Goal: Transaction & Acquisition: Purchase product/service

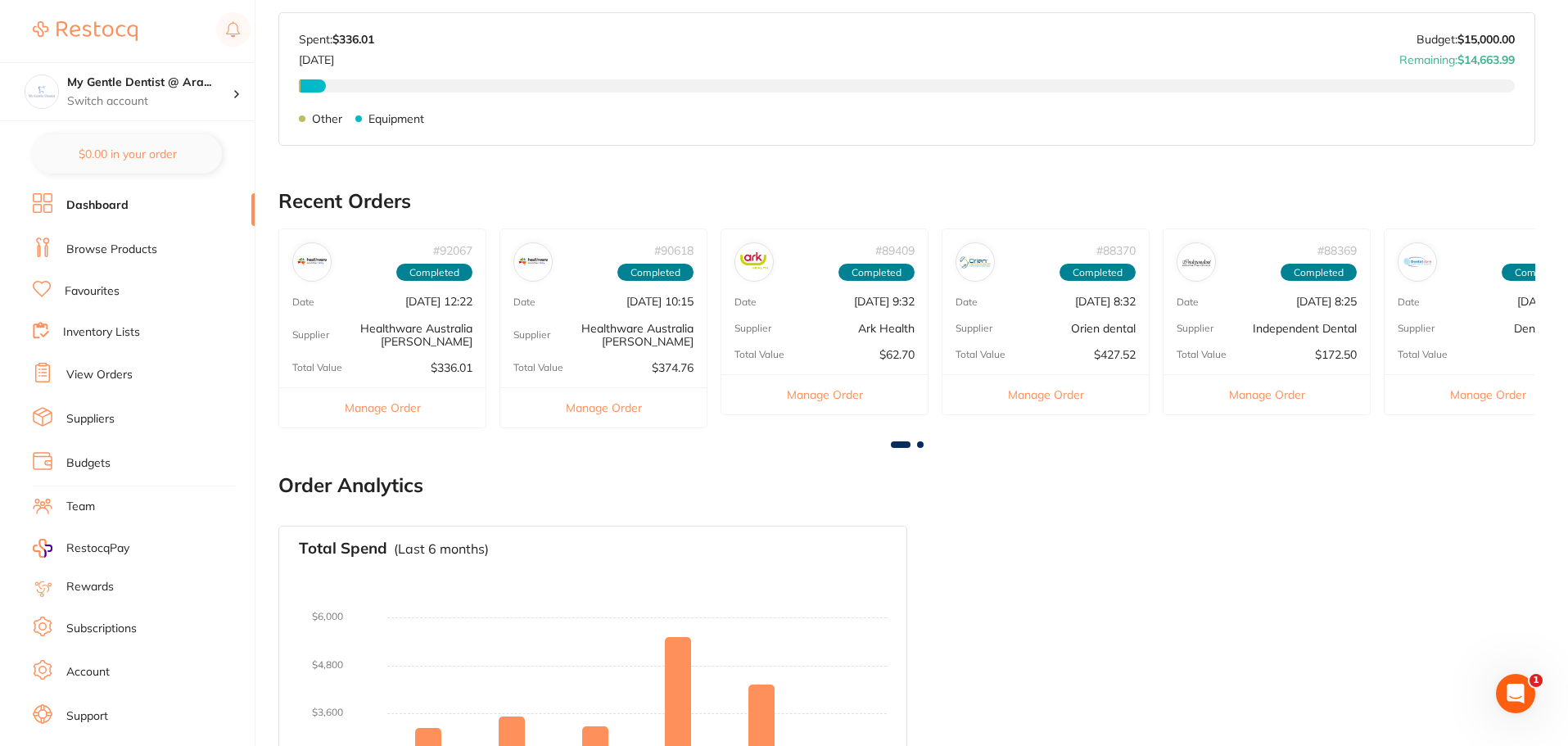
scroll to position [327, 0]
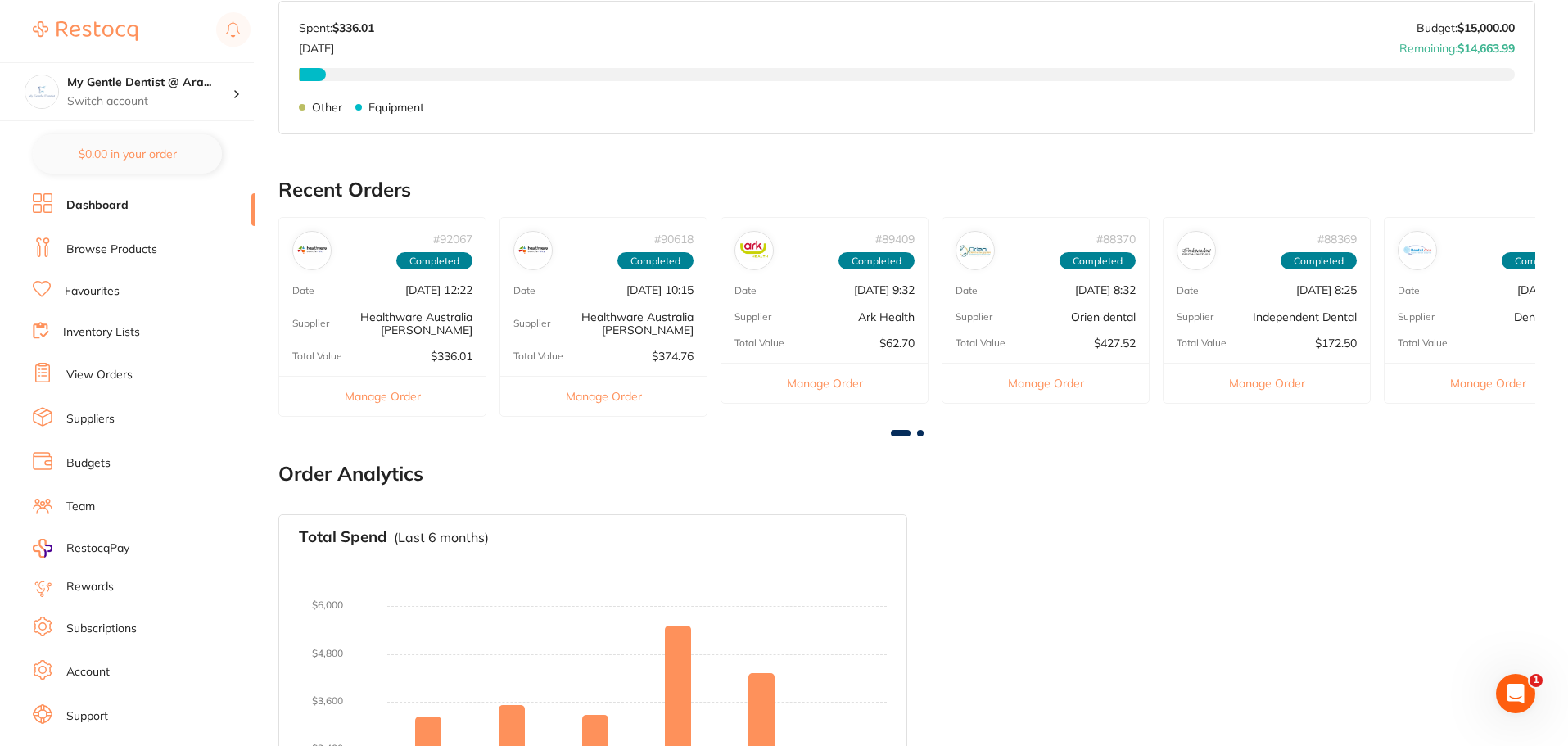
drag, startPoint x: 105, startPoint y: 252, endPoint x: 137, endPoint y: 228, distance: 40.0
click at [106, 252] on link "Browse Products" at bounding box center [112, 250] width 91 height 16
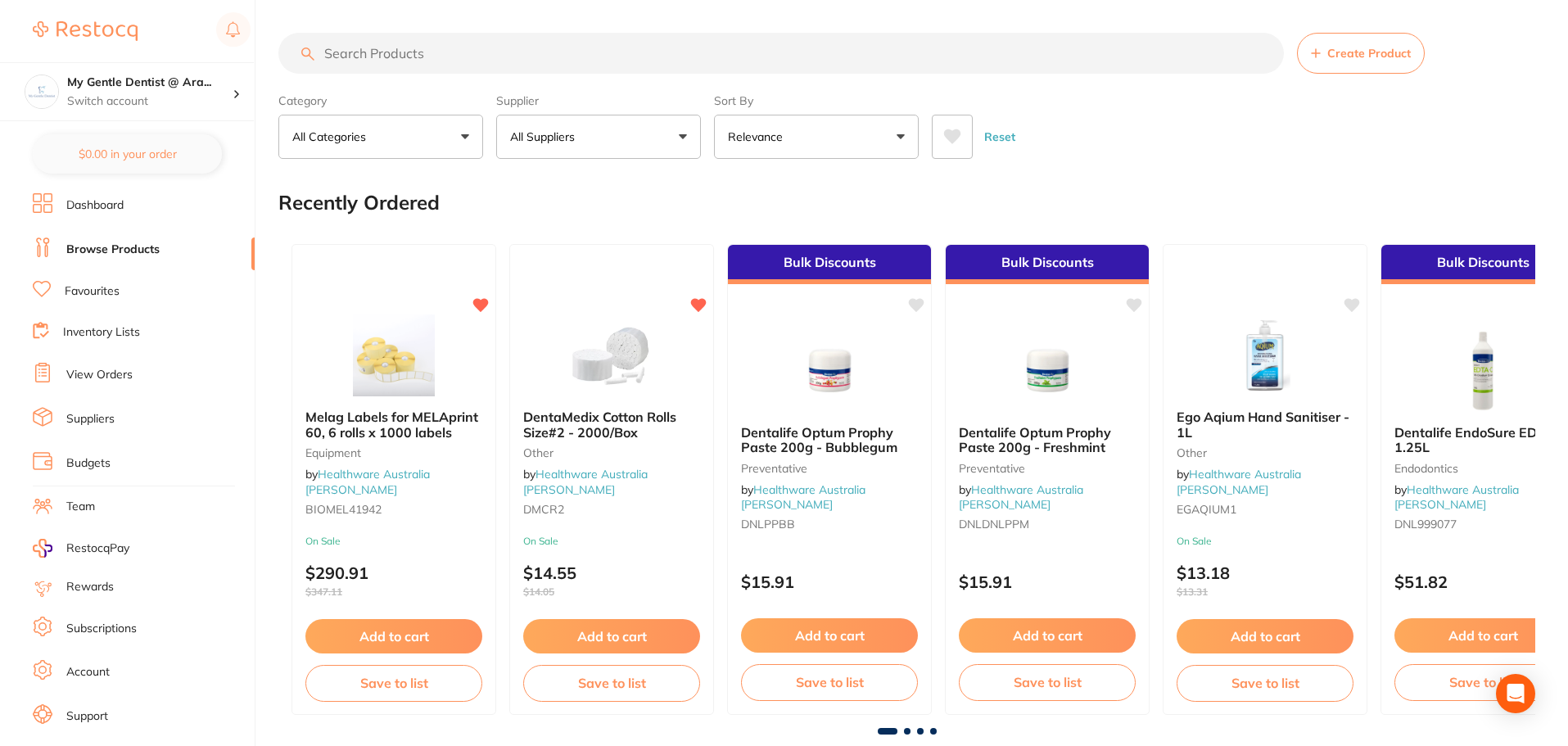
click at [435, 51] on input "search" at bounding box center [781, 53] width 1006 height 41
type input "dappendishes"
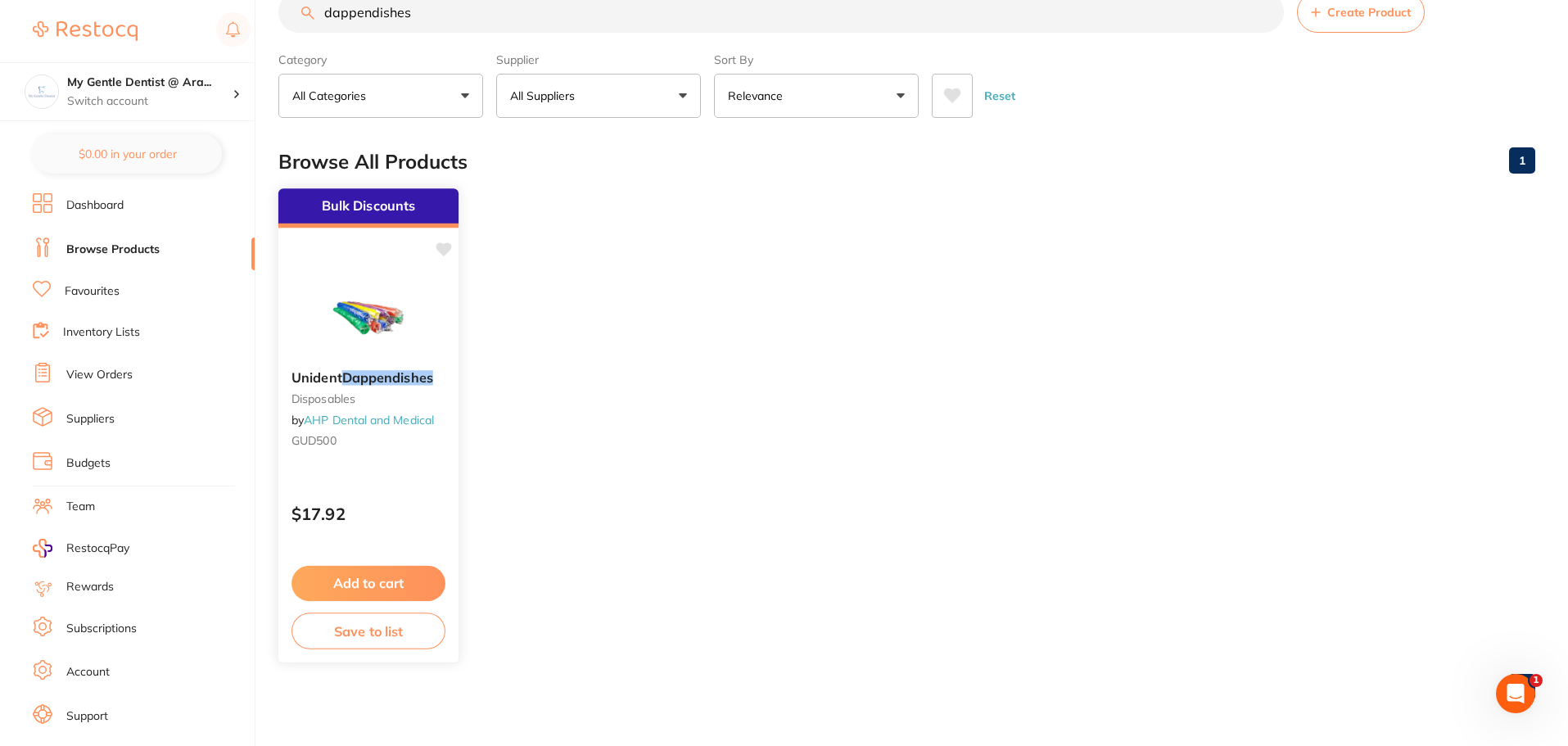
click at [434, 473] on div "Bulk Discounts Unident Dappendishes disposables by AHP Dental and Medical GUD50…" at bounding box center [368, 425] width 182 height 475
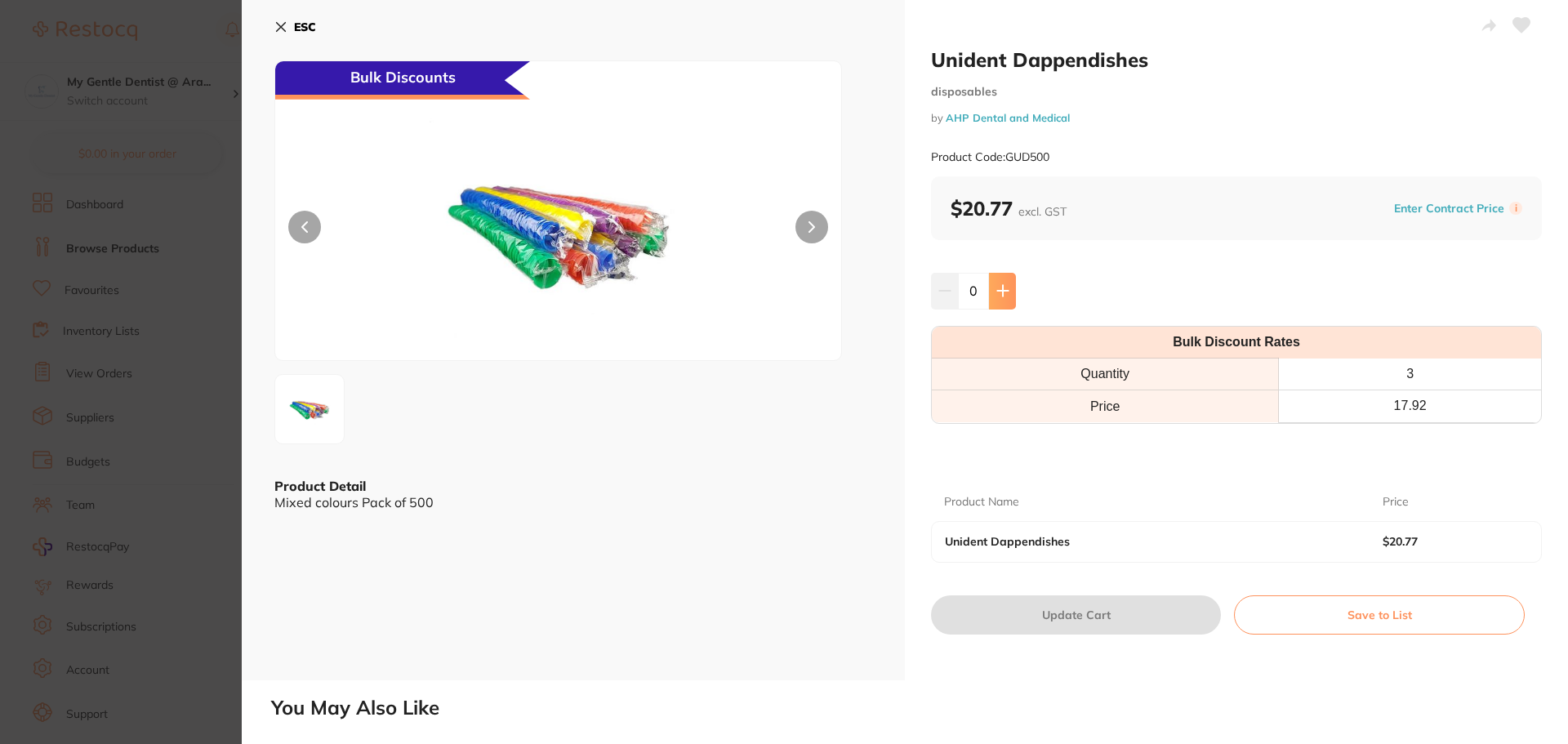
click at [997, 301] on button at bounding box center [1002, 290] width 27 height 36
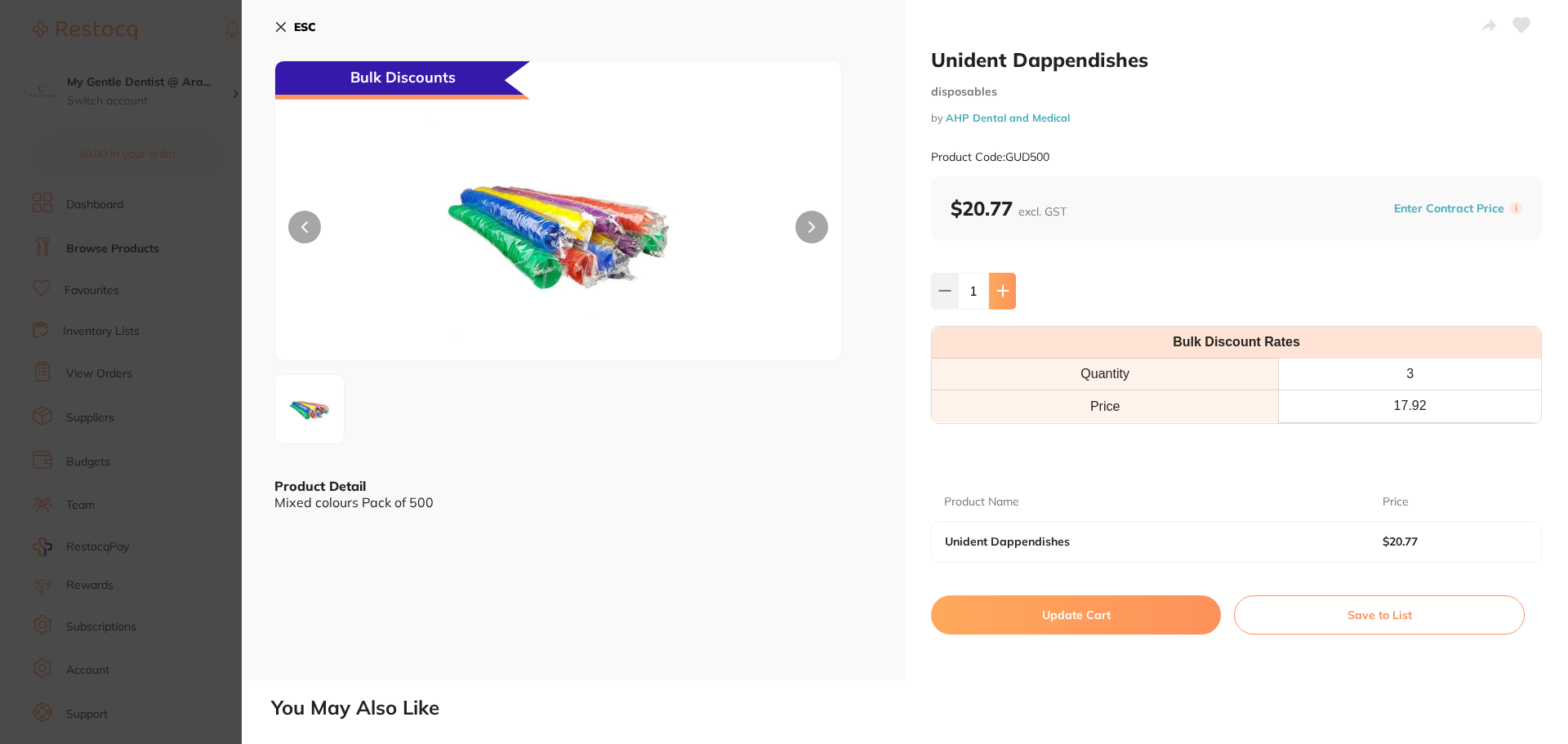
click at [996, 299] on button at bounding box center [1002, 290] width 27 height 36
type input "3"
click at [1117, 614] on button "Update Cart" at bounding box center [1076, 615] width 290 height 39
checkbox input "false"
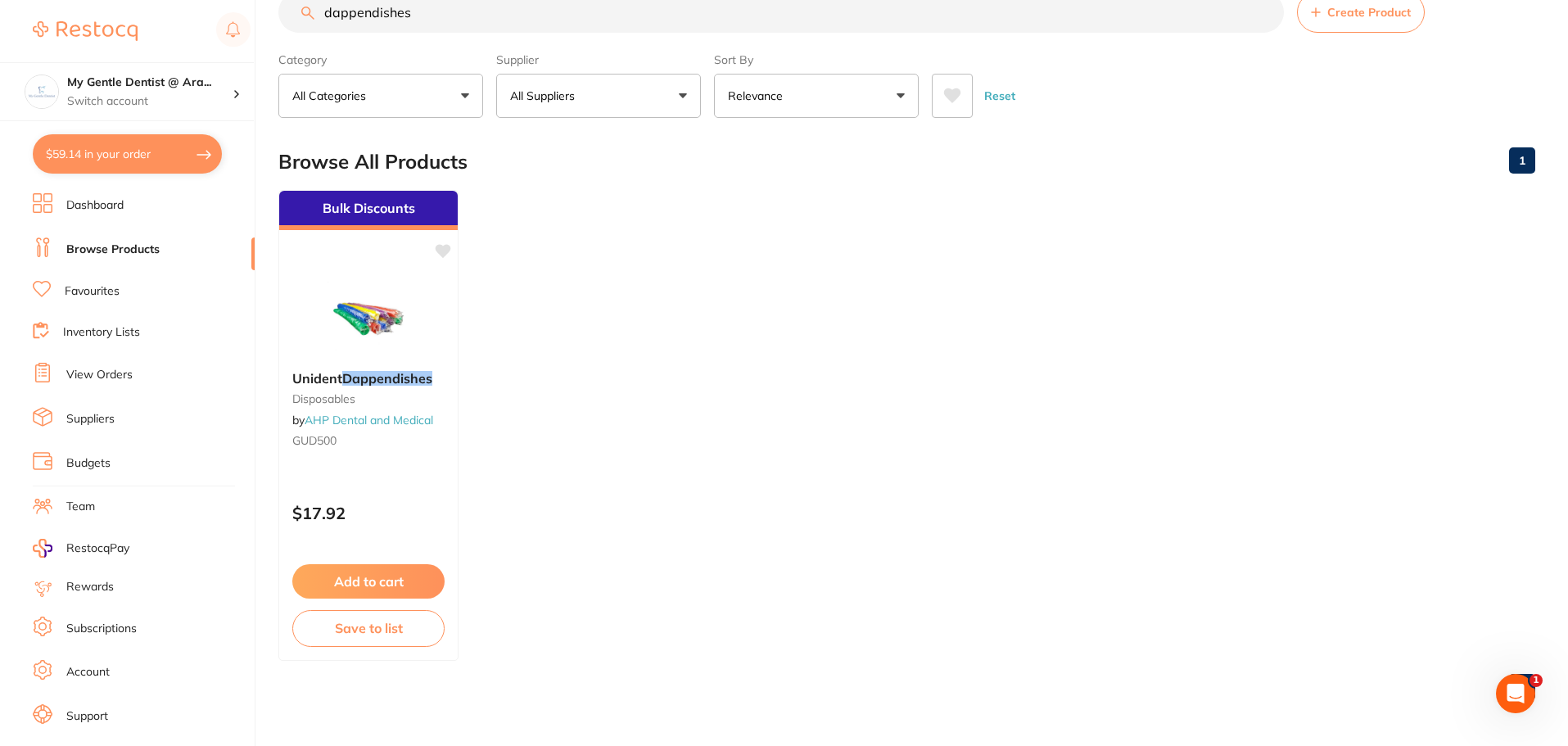
scroll to position [1, 0]
drag, startPoint x: 325, startPoint y: 23, endPoint x: 296, endPoint y: 22, distance: 29.0
click at [300, 22] on input "dappendishes" at bounding box center [781, 12] width 1006 height 41
type input "superfloss"
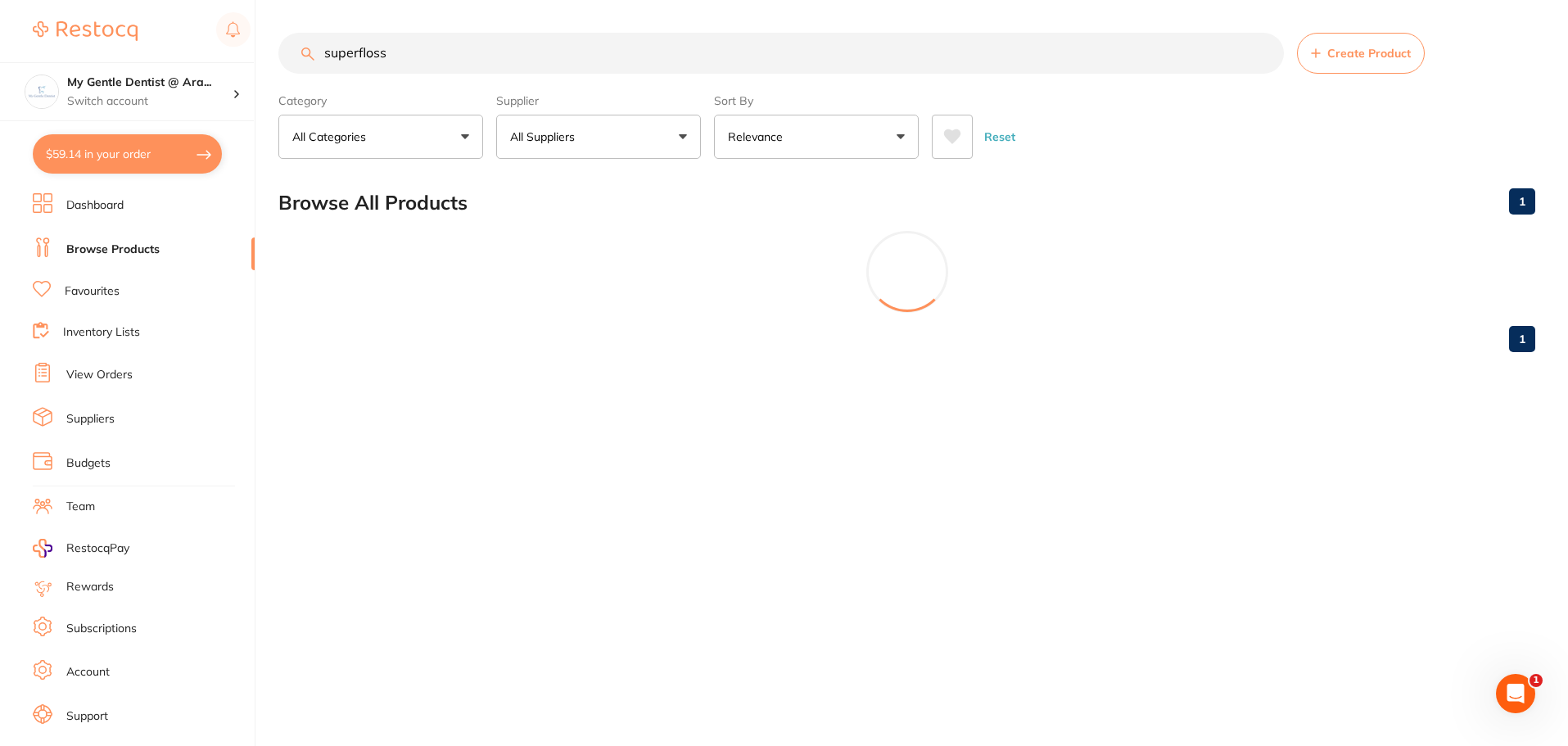
scroll to position [0, 0]
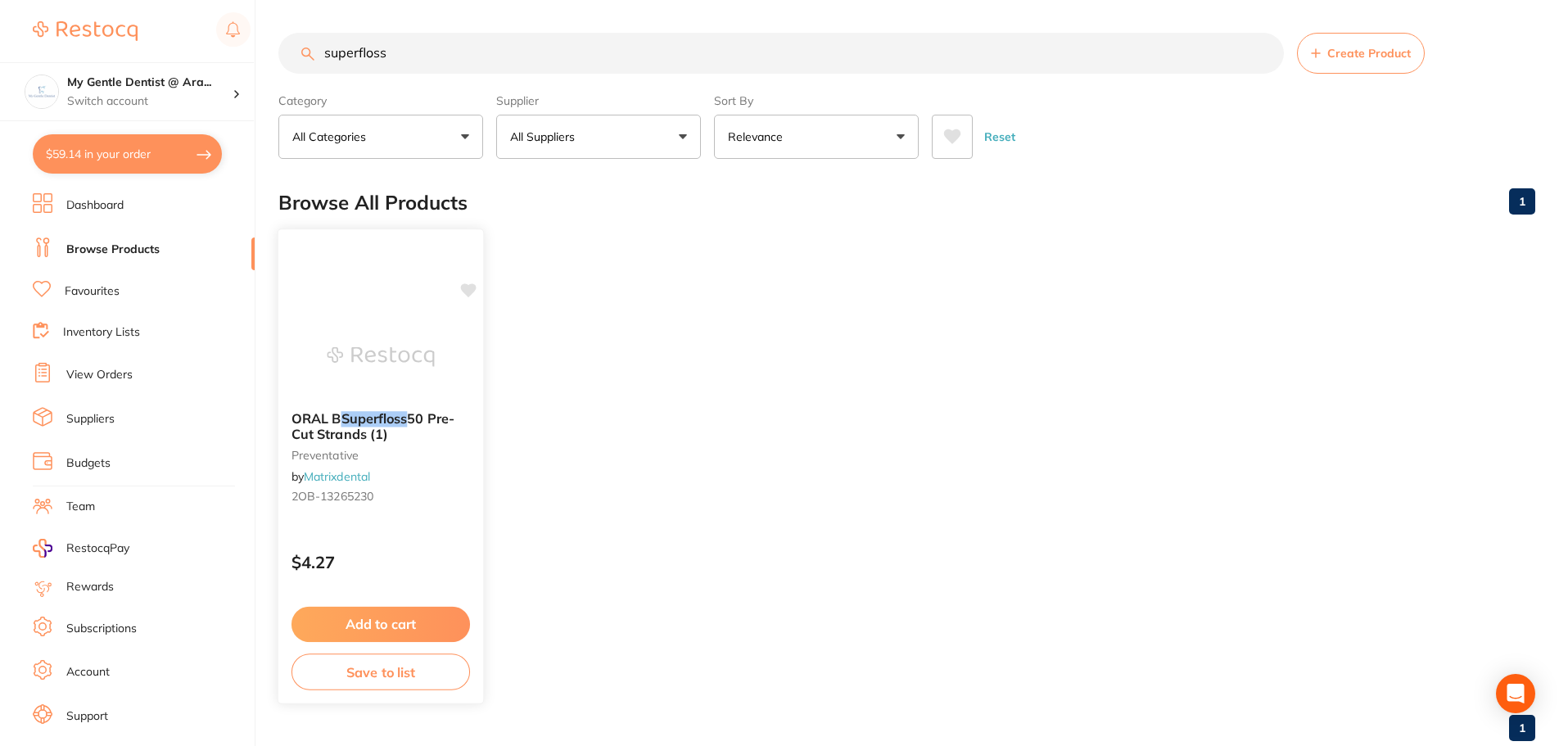
click at [411, 528] on div "ORAL B Superfloss 50 Pre-Cut Strands (1) preventative by Matrixdental 2OB-13265…" at bounding box center [381, 466] width 208 height 475
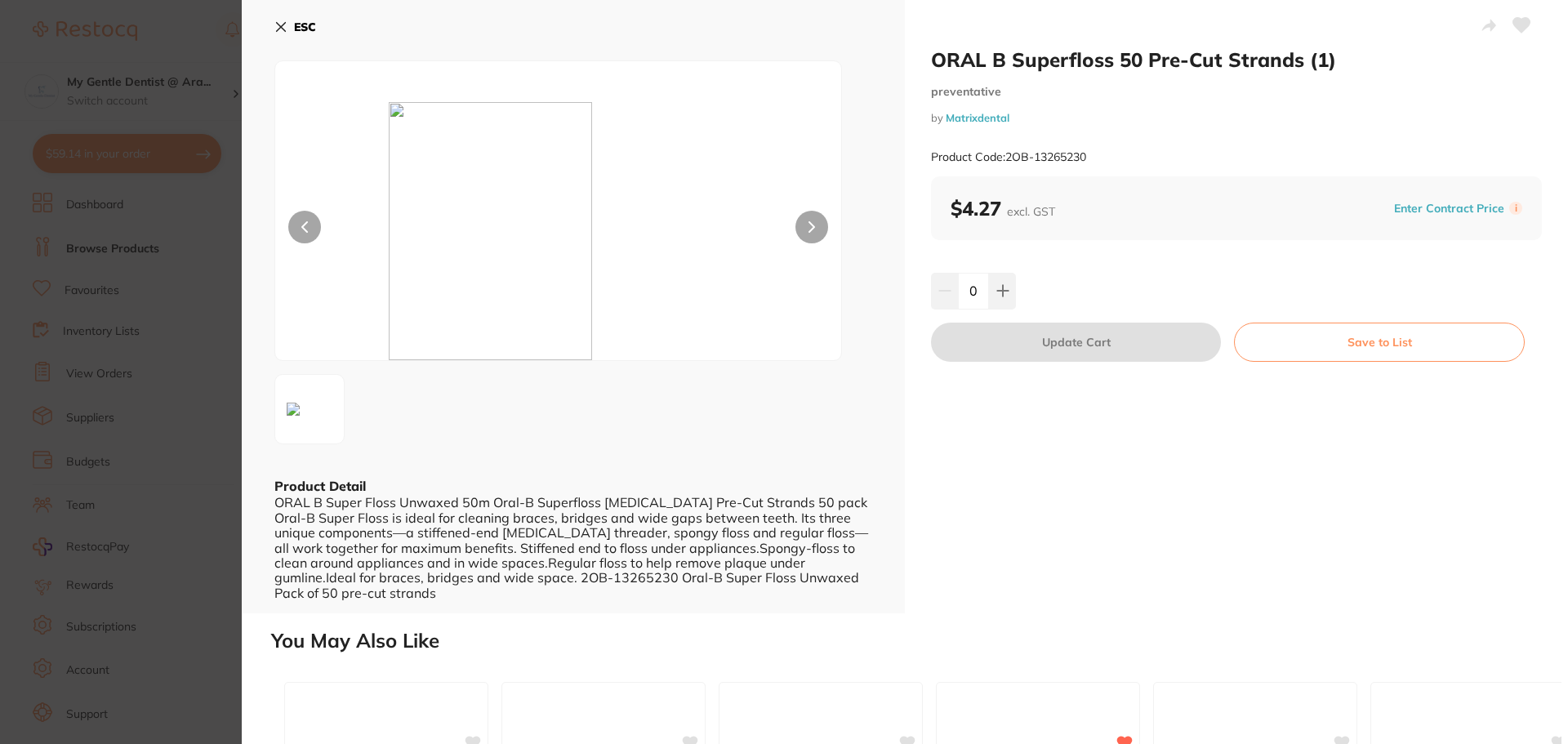
click at [816, 232] on button at bounding box center [812, 227] width 33 height 33
click at [815, 232] on button at bounding box center [812, 227] width 33 height 33
click at [170, 191] on section "ORAL B Superfloss 50 Pre-Cut Strands (1) preventative by Matrixdental Product C…" at bounding box center [784, 372] width 1568 height 744
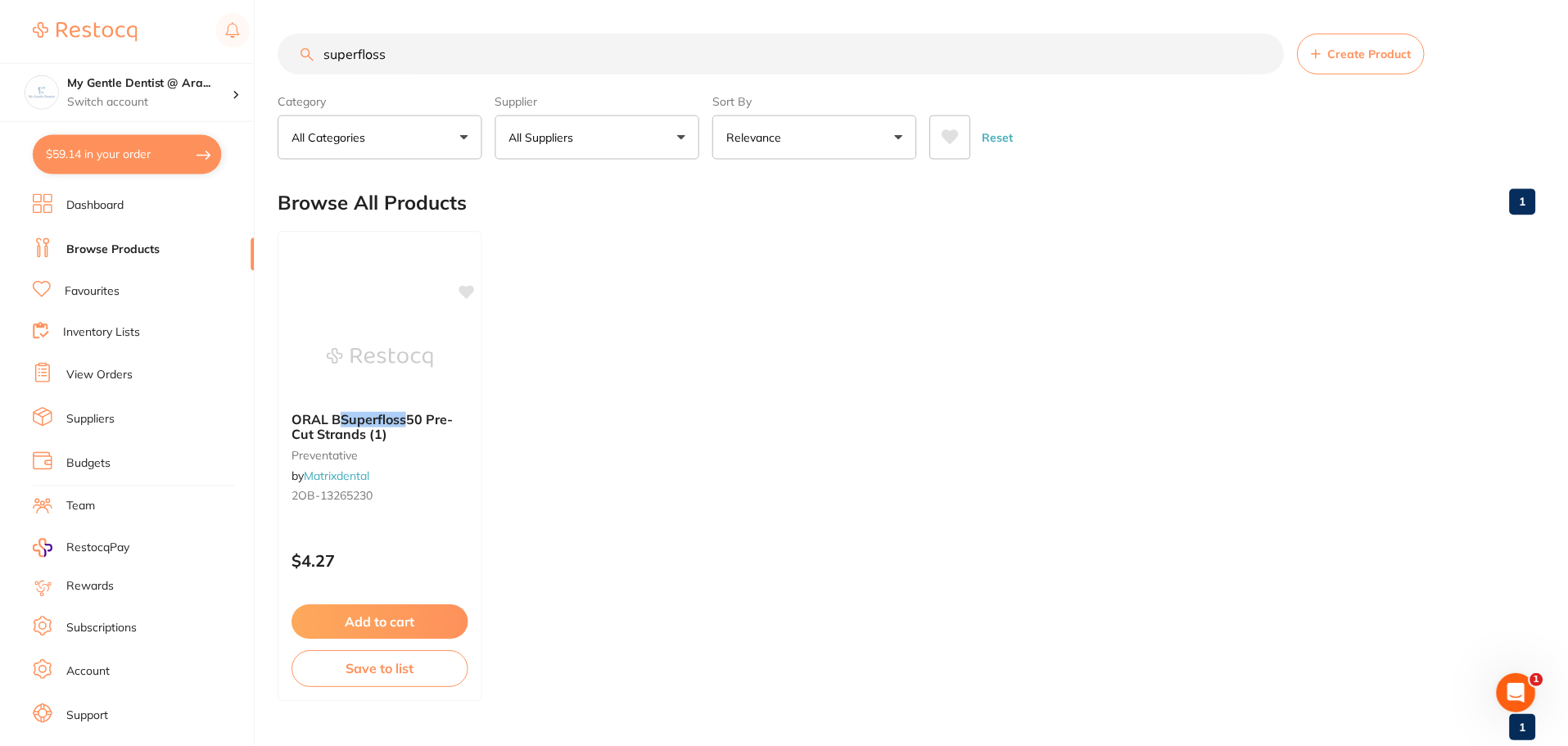
scroll to position [41, 0]
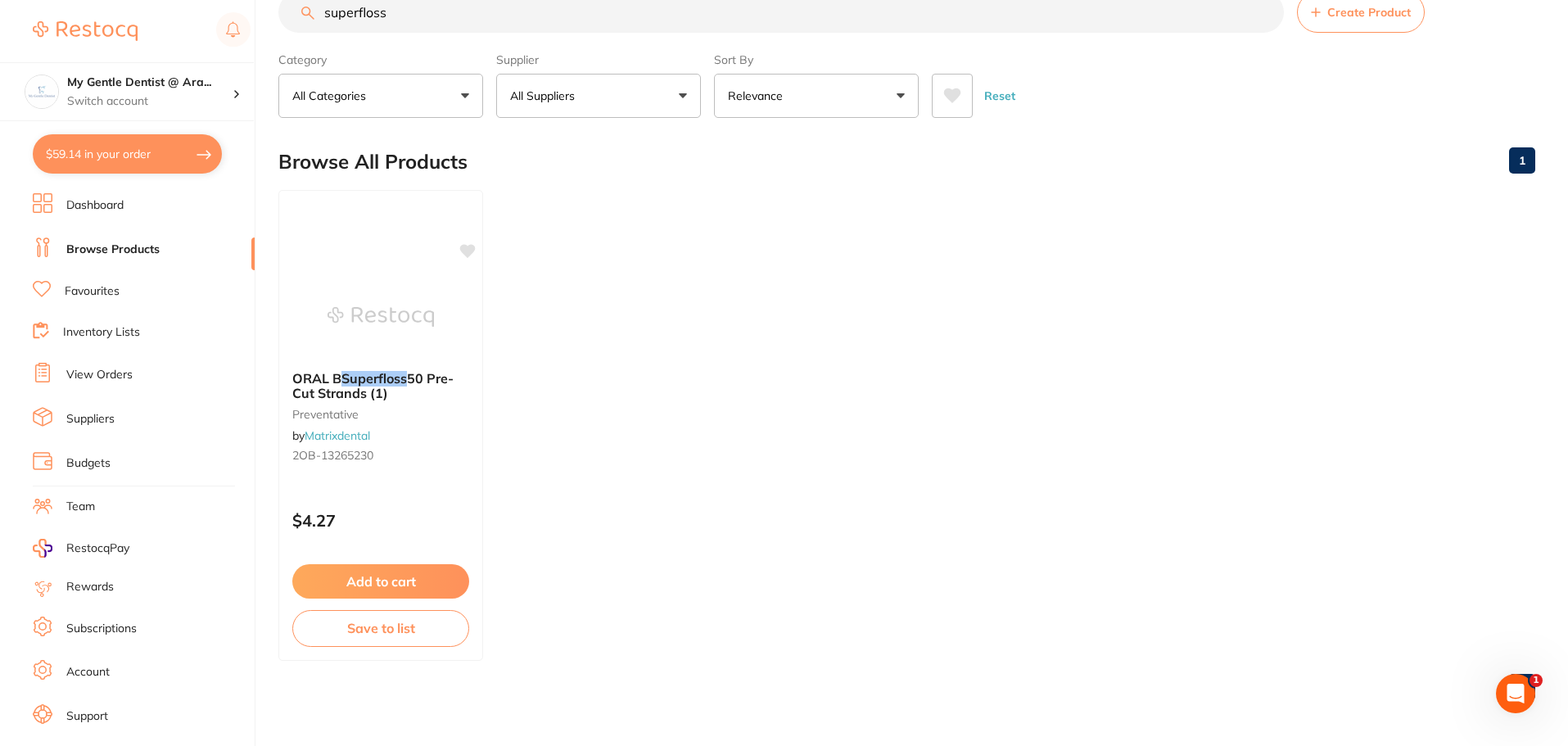
click at [159, 155] on button "$59.14 in your order" at bounding box center [127, 154] width 189 height 39
checkbox input "true"
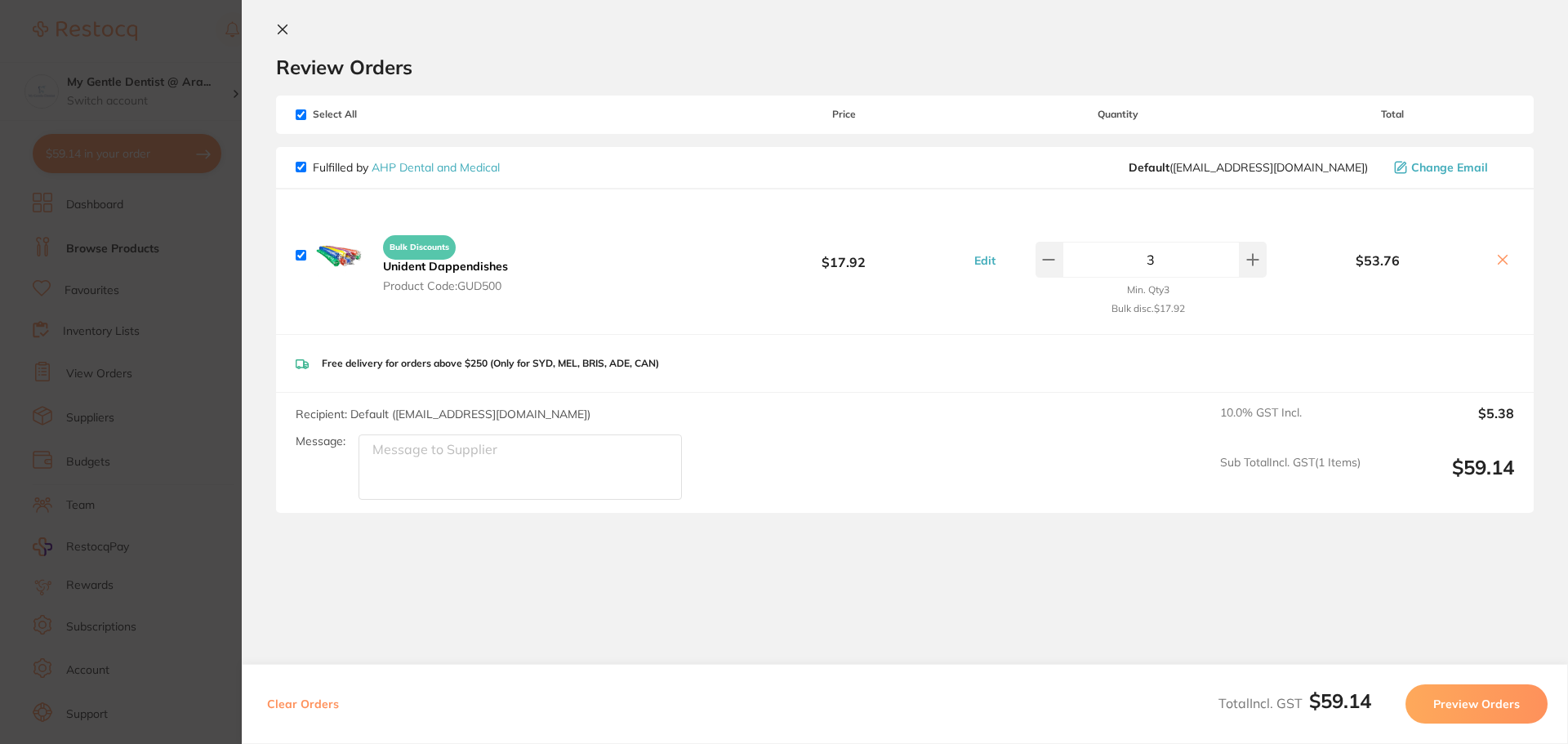
scroll to position [0, 0]
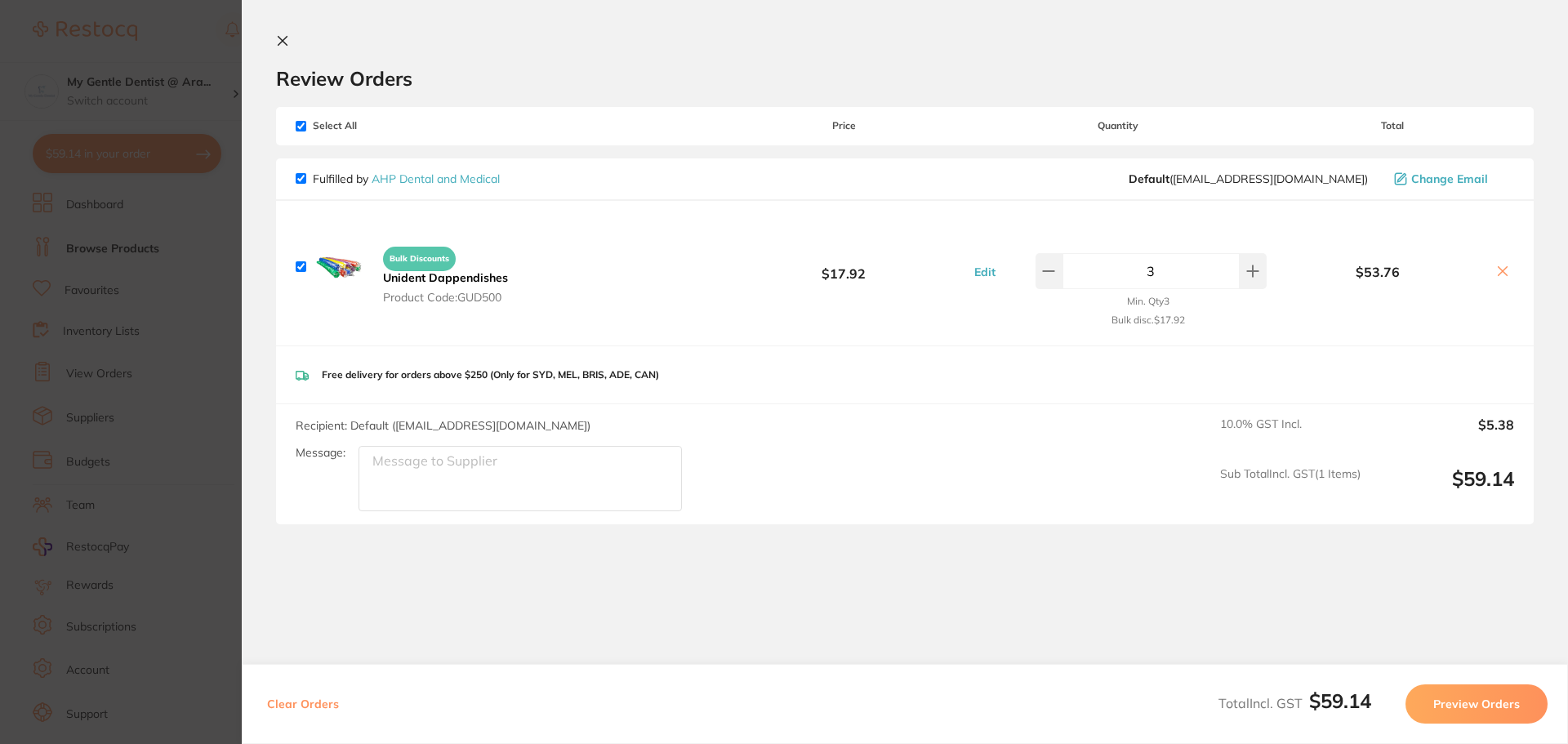
click at [89, 435] on section "Update RRP Set your pre negotiated price for this item. Item Agreed RRP (excl. …" at bounding box center [784, 372] width 1568 height 744
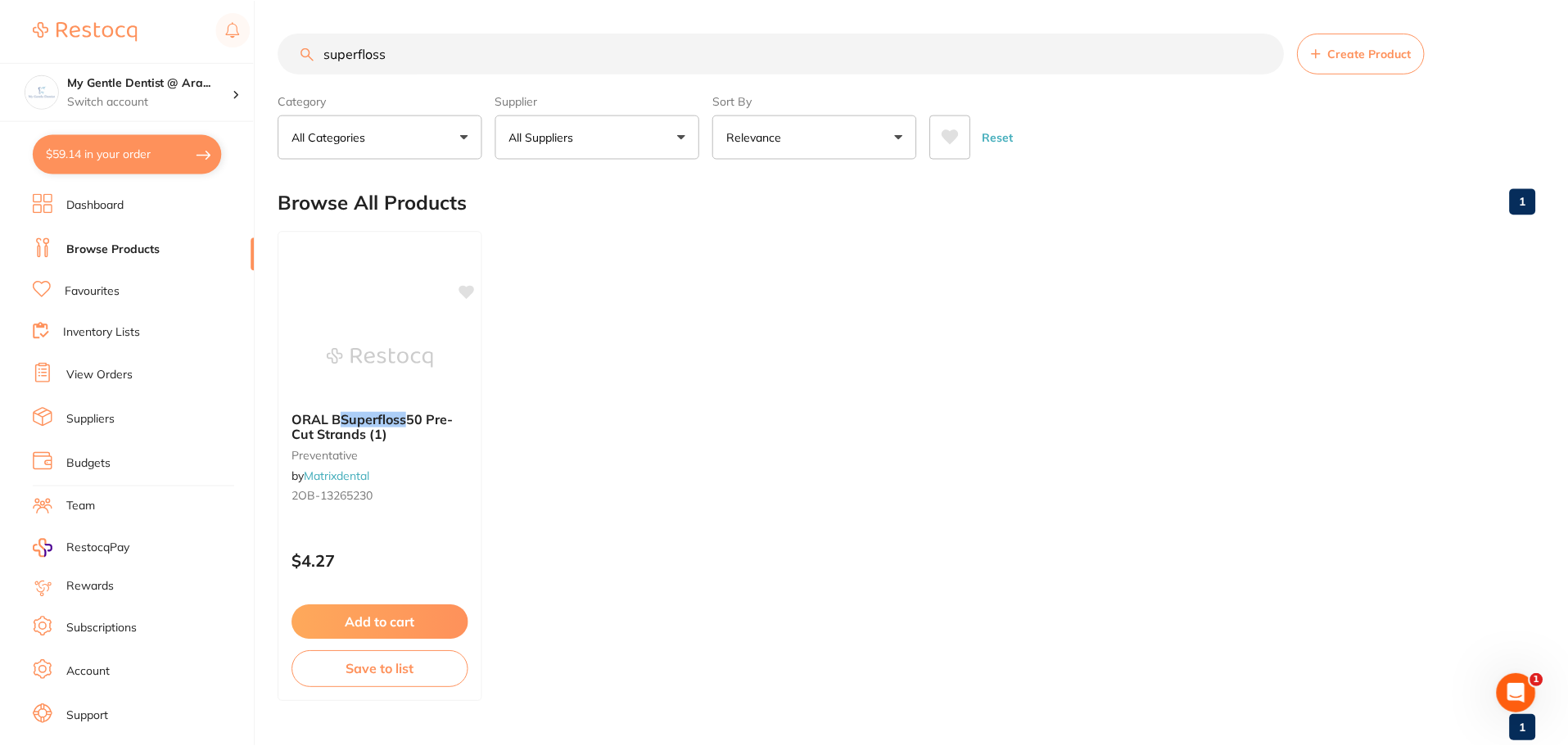
scroll to position [41, 0]
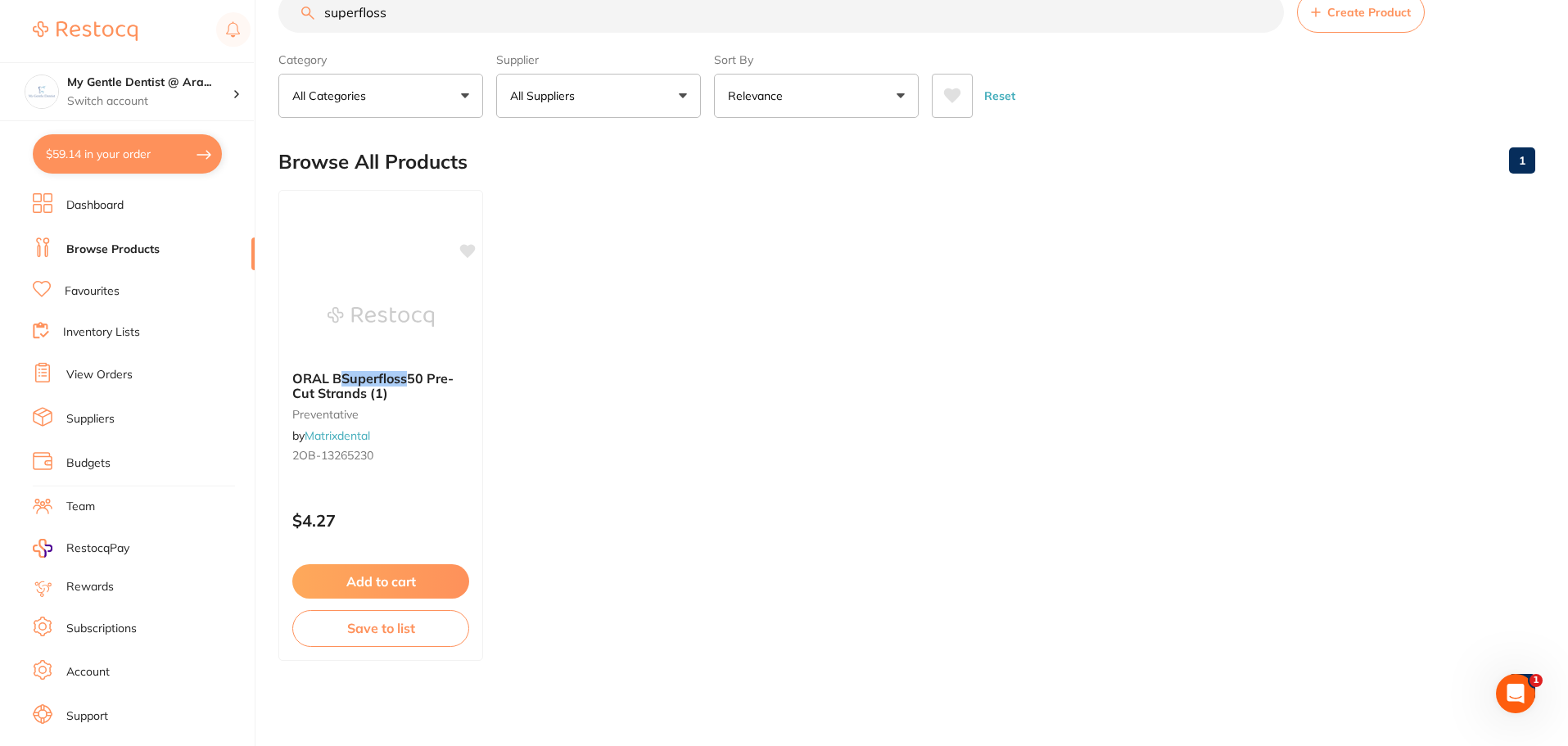
click at [192, 152] on button "$59.14 in your order" at bounding box center [127, 154] width 189 height 39
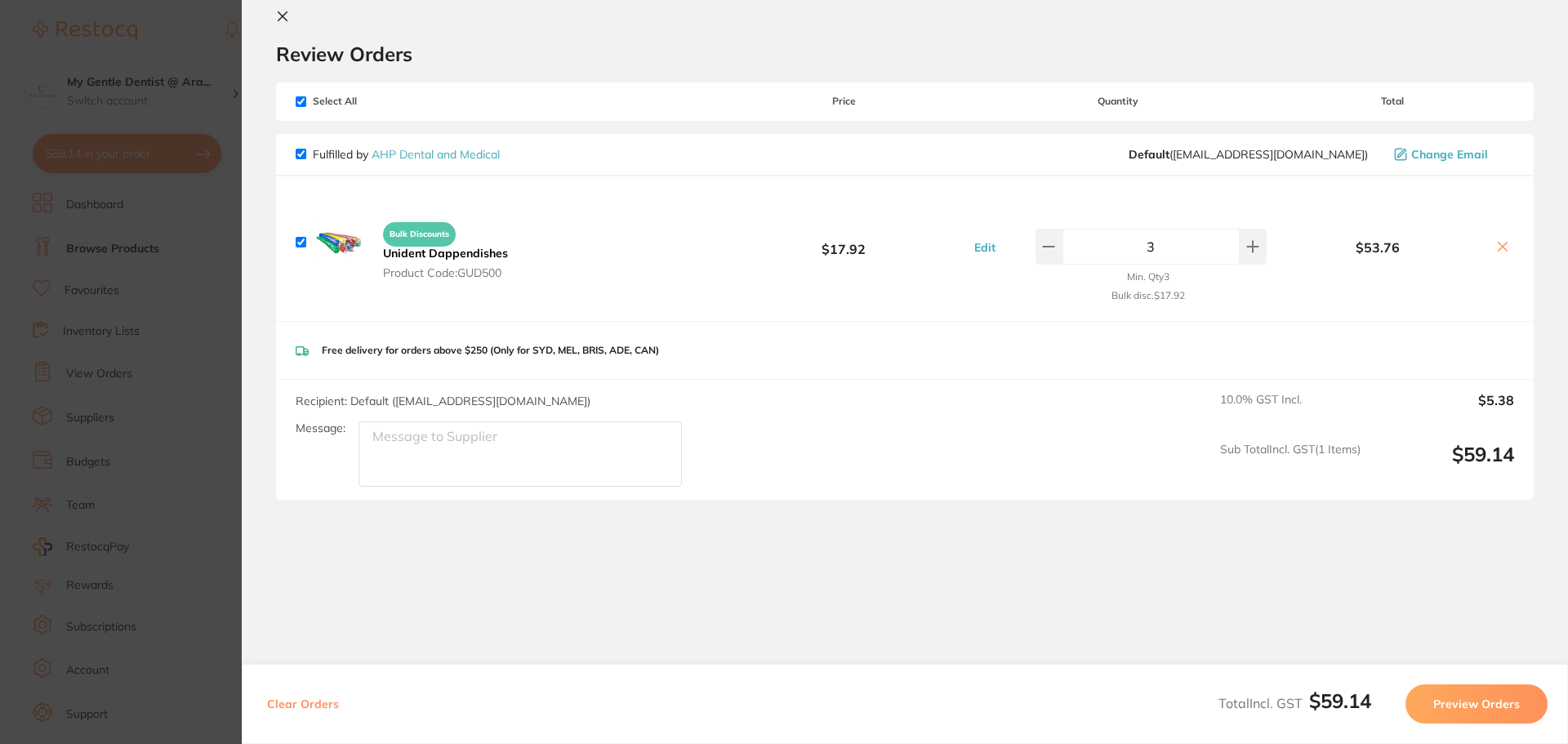
scroll to position [37, 0]
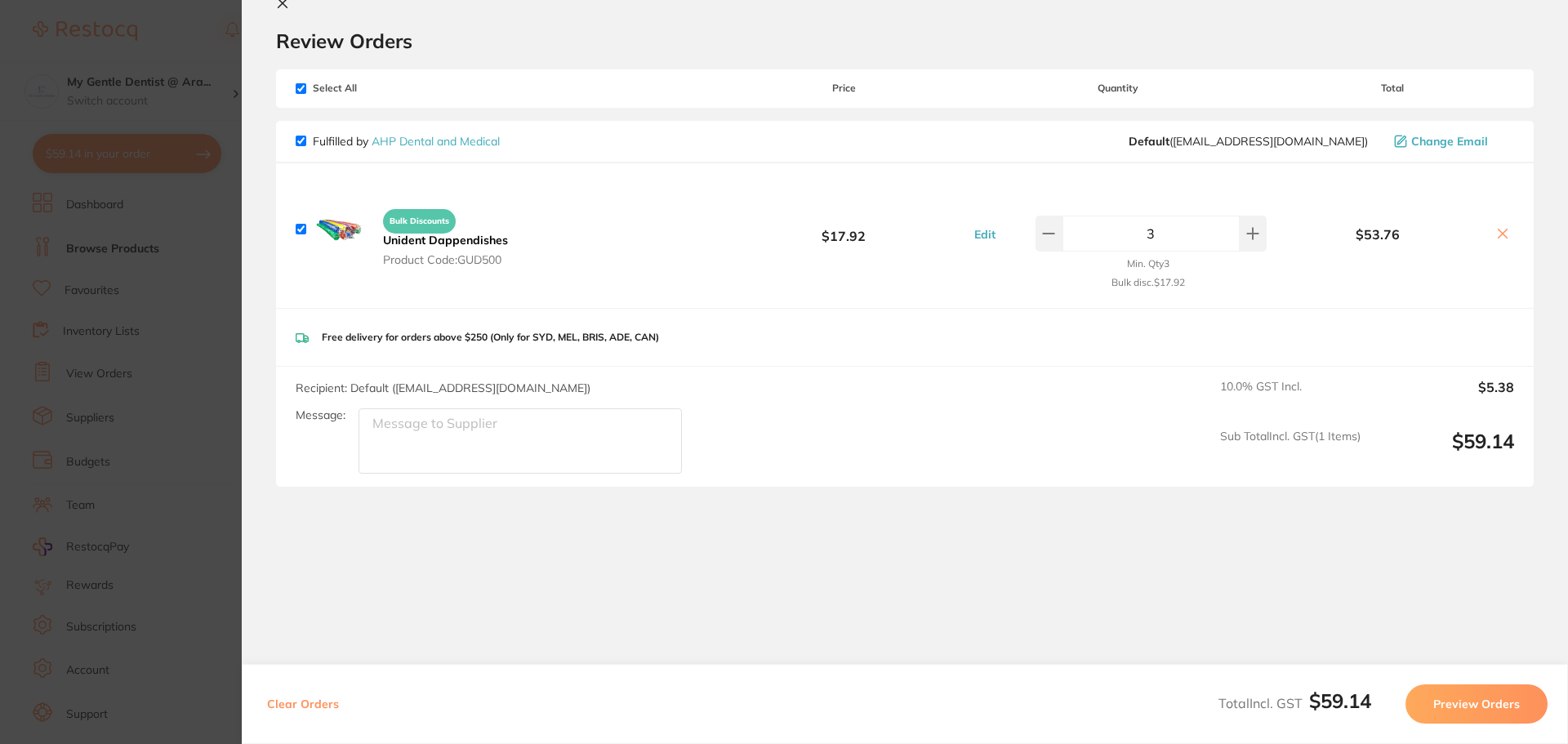
click at [1440, 692] on button "Preview Orders" at bounding box center [1477, 703] width 142 height 39
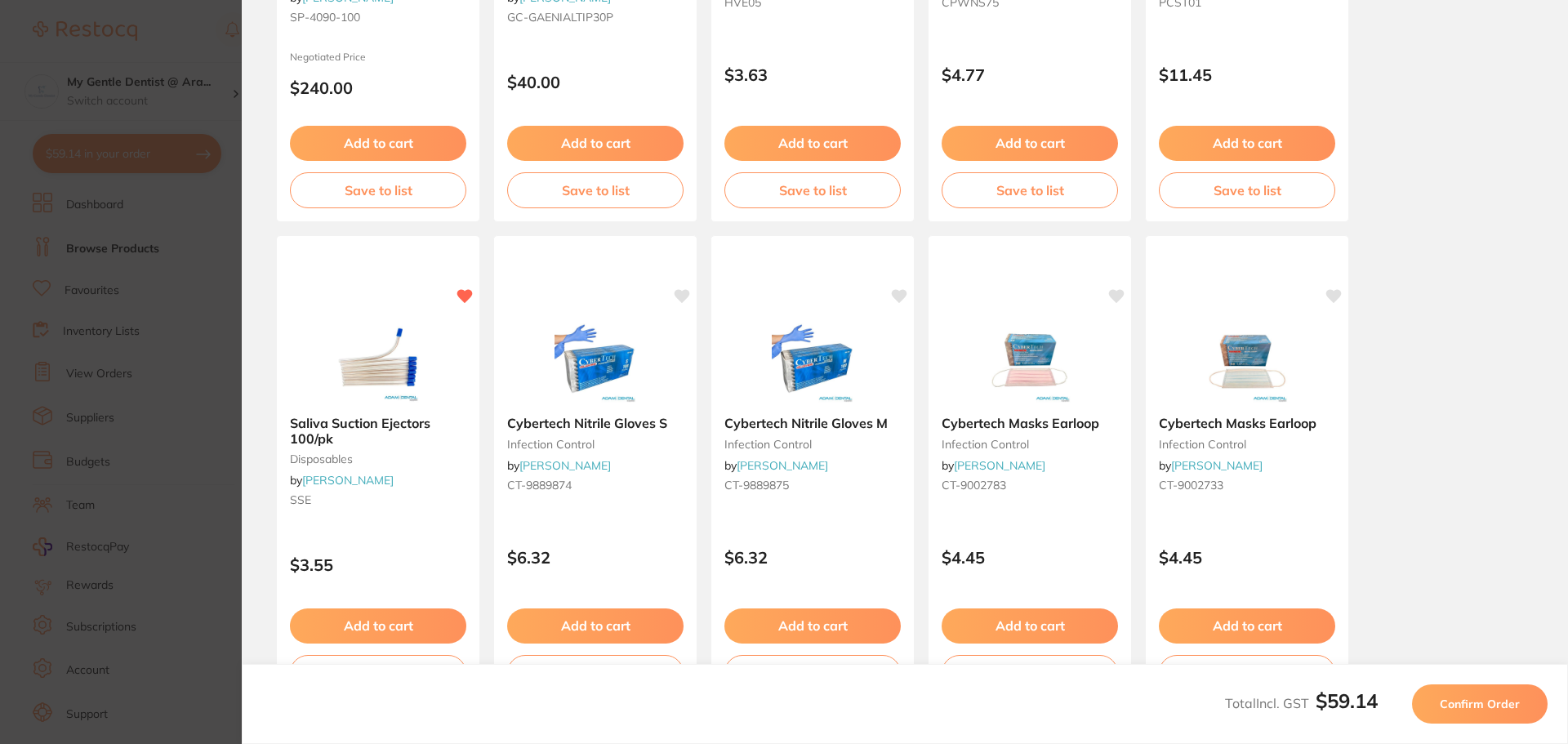
scroll to position [463, 0]
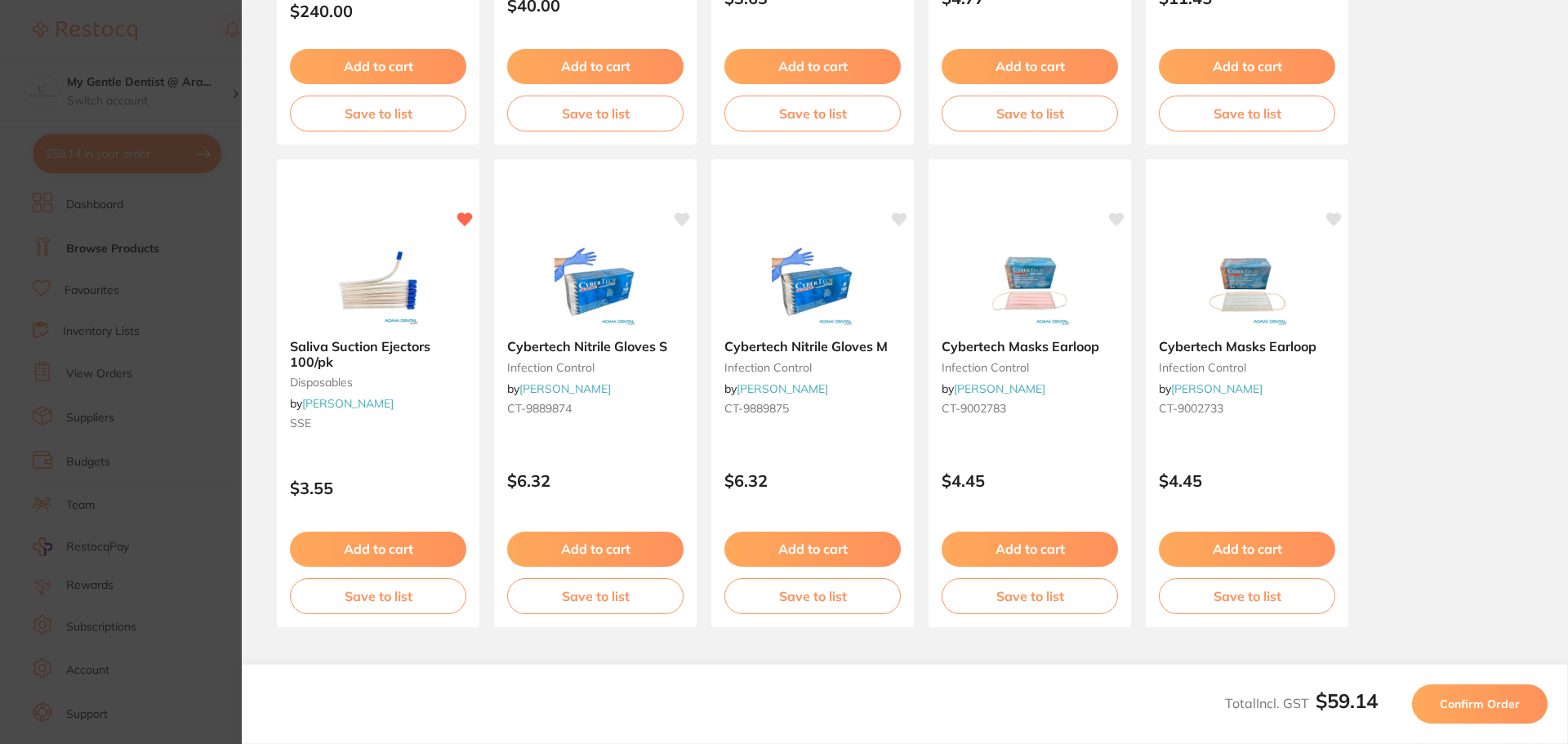
click at [1497, 715] on button "Confirm Order" at bounding box center [1480, 703] width 136 height 39
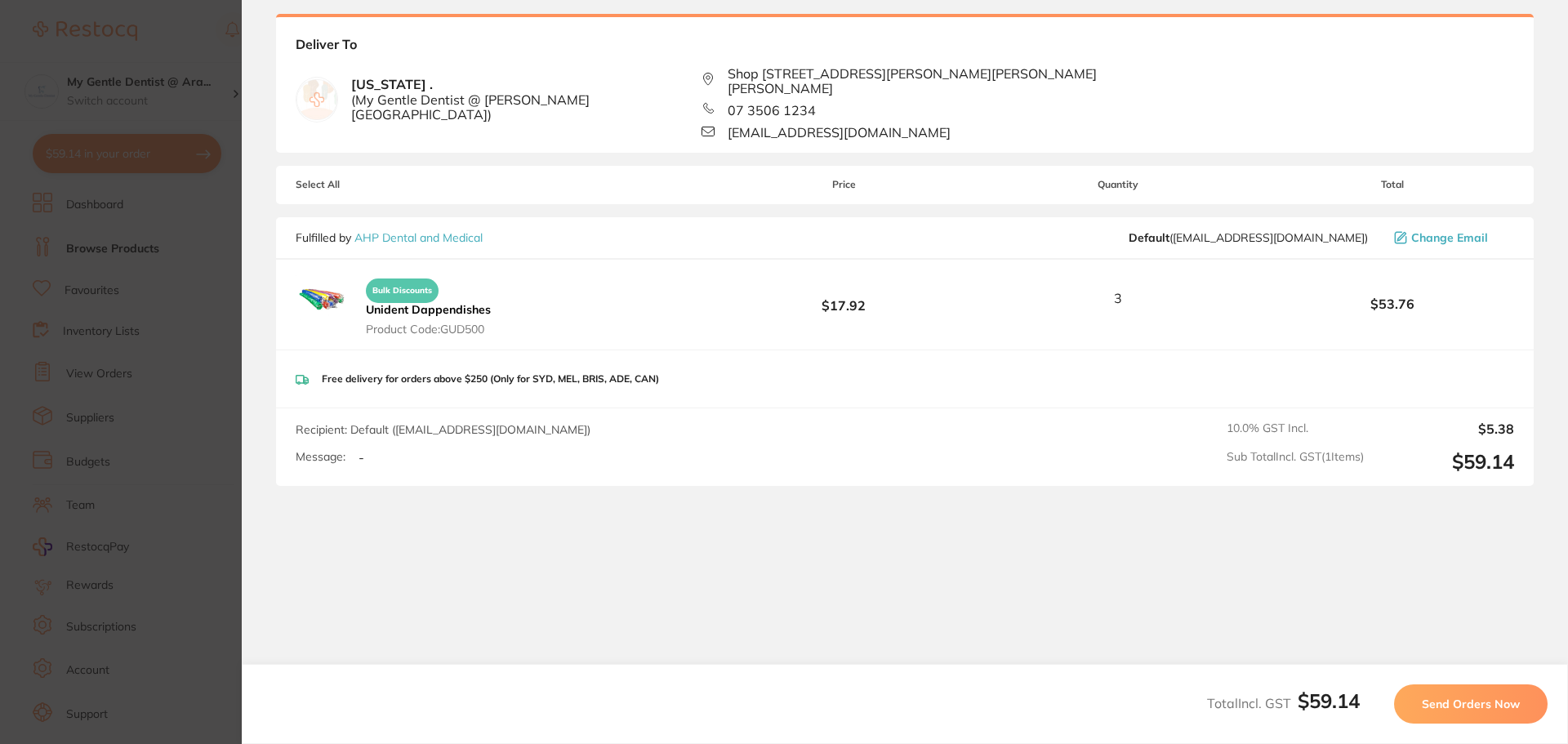
scroll to position [0, 0]
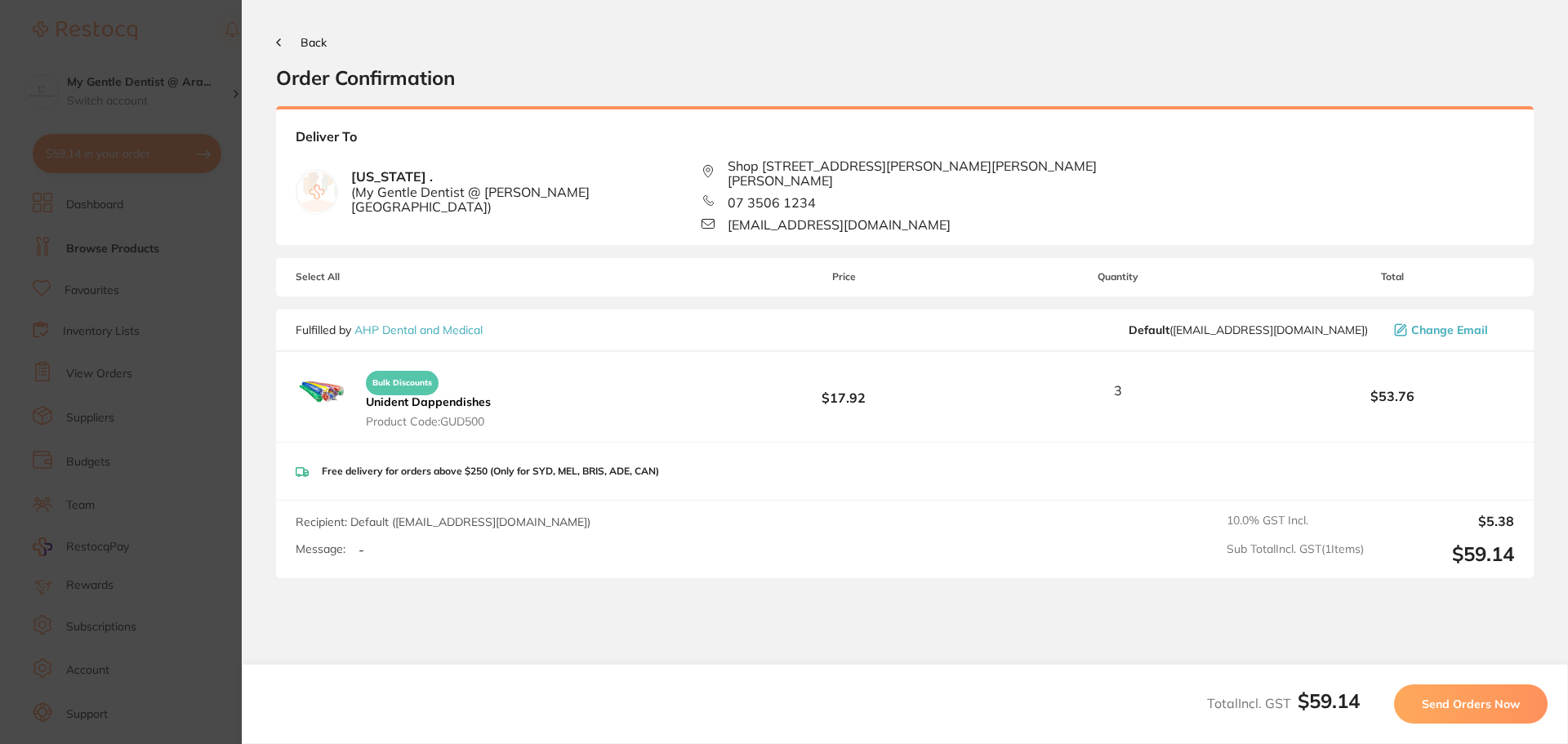
click at [1496, 715] on button "Send Orders Now" at bounding box center [1471, 703] width 153 height 39
